Goal: Navigation & Orientation: Find specific page/section

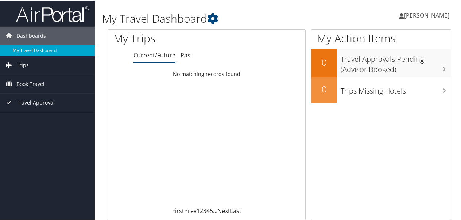
click at [23, 61] on span "Trips" at bounding box center [22, 64] width 12 height 18
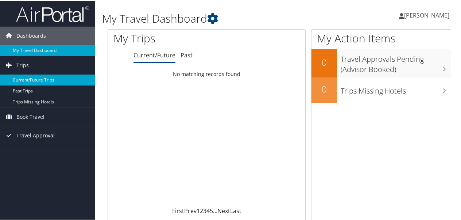
click at [25, 76] on link "Current/Future Trips" at bounding box center [47, 79] width 95 height 11
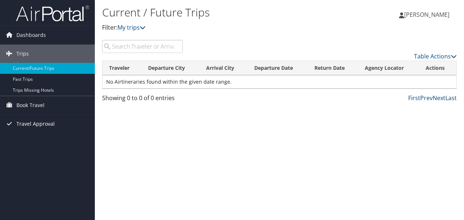
click at [33, 117] on span "Travel Approval" at bounding box center [35, 124] width 38 height 18
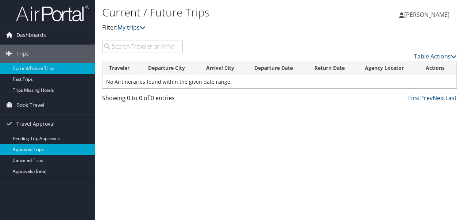
click at [29, 152] on link "Approved Trips" at bounding box center [47, 149] width 95 height 11
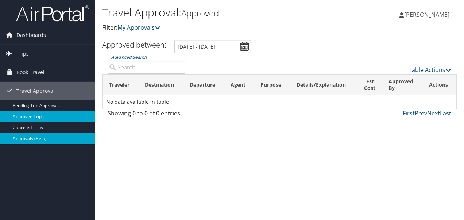
click at [34, 138] on link "Approvals (Beta)" at bounding box center [47, 138] width 95 height 11
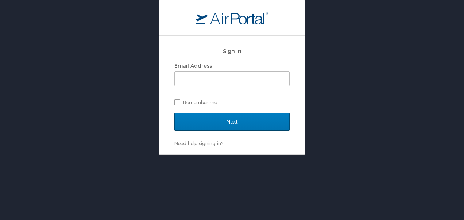
click at [227, 86] on div "Email Address Remember me" at bounding box center [231, 83] width 115 height 47
click at [219, 80] on input "Email Address" at bounding box center [232, 79] width 115 height 14
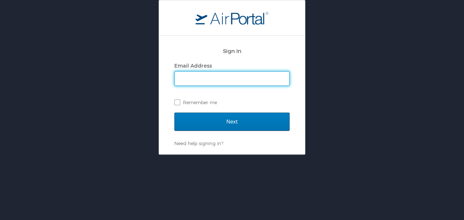
type input "kellyjm9@uw.edu"
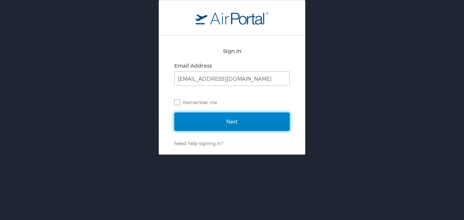
click at [216, 121] on input "Next" at bounding box center [231, 121] width 115 height 18
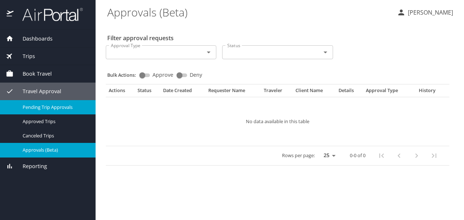
click at [37, 106] on span "Pending Trip Approvals" at bounding box center [55, 107] width 64 height 7
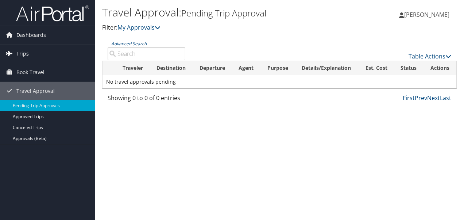
click at [24, 50] on span "Trips" at bounding box center [22, 54] width 12 height 18
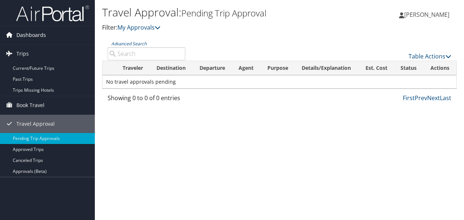
click at [26, 36] on span "Dashboards" at bounding box center [31, 35] width 30 height 18
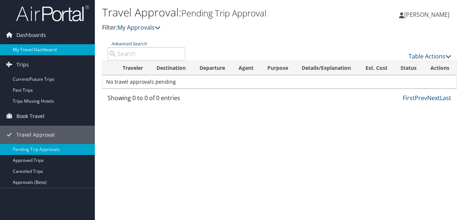
click at [28, 47] on link "My Travel Dashboard" at bounding box center [47, 49] width 95 height 11
